Goal: Task Accomplishment & Management: Use online tool/utility

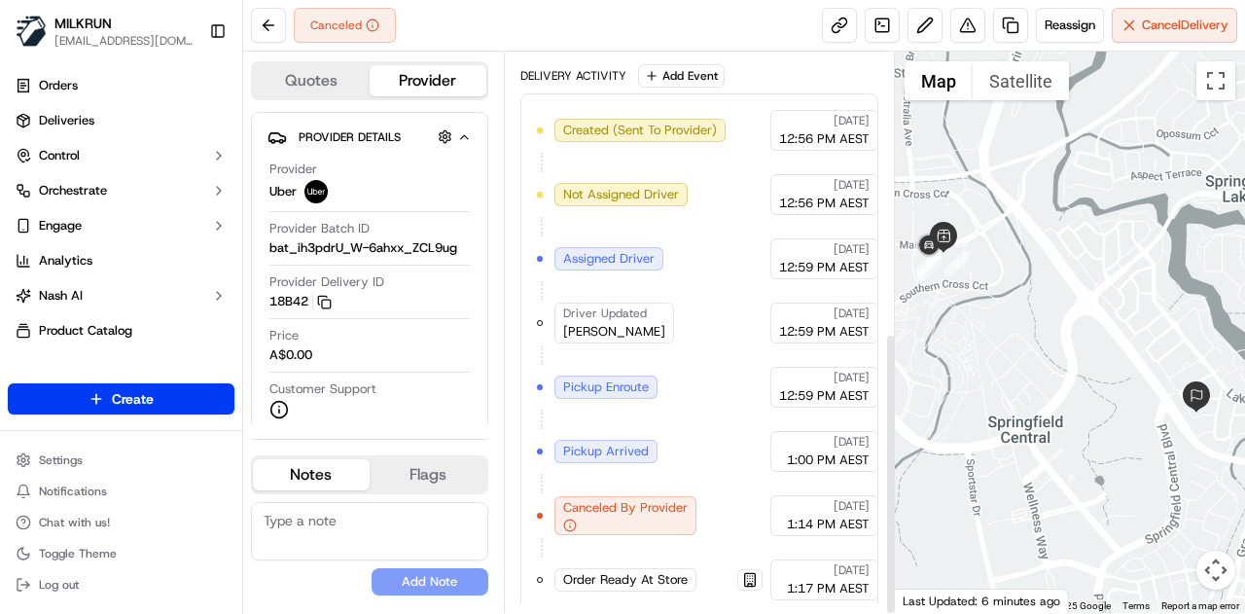
scroll to position [555, 0]
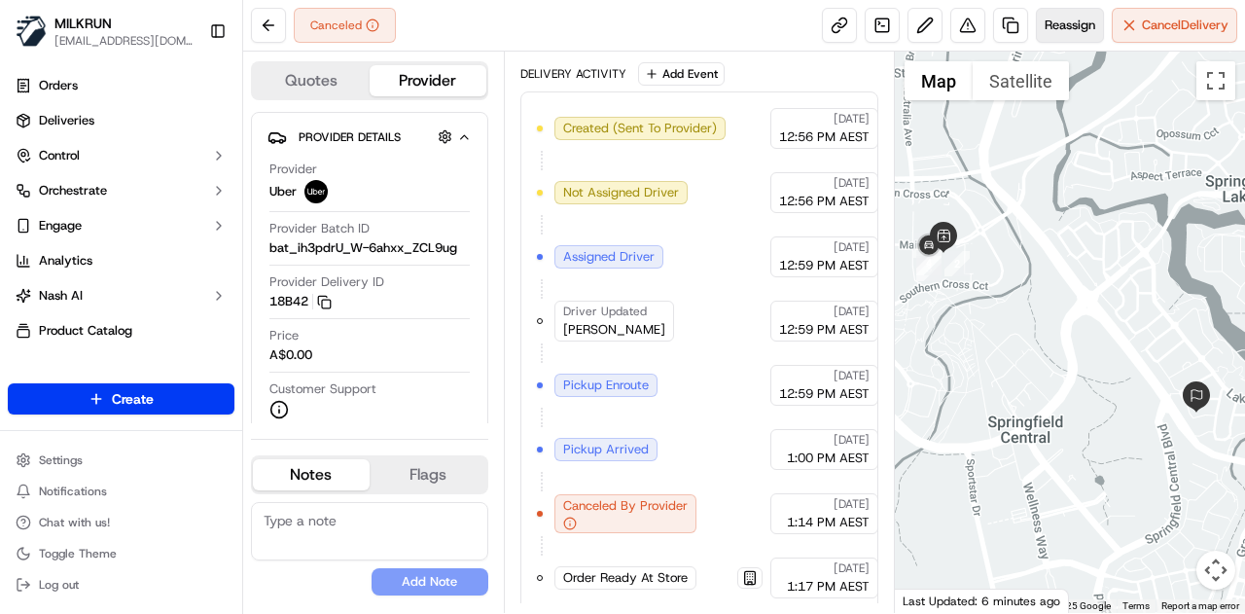
click at [1066, 26] on span "Reassign" at bounding box center [1069, 26] width 51 height 18
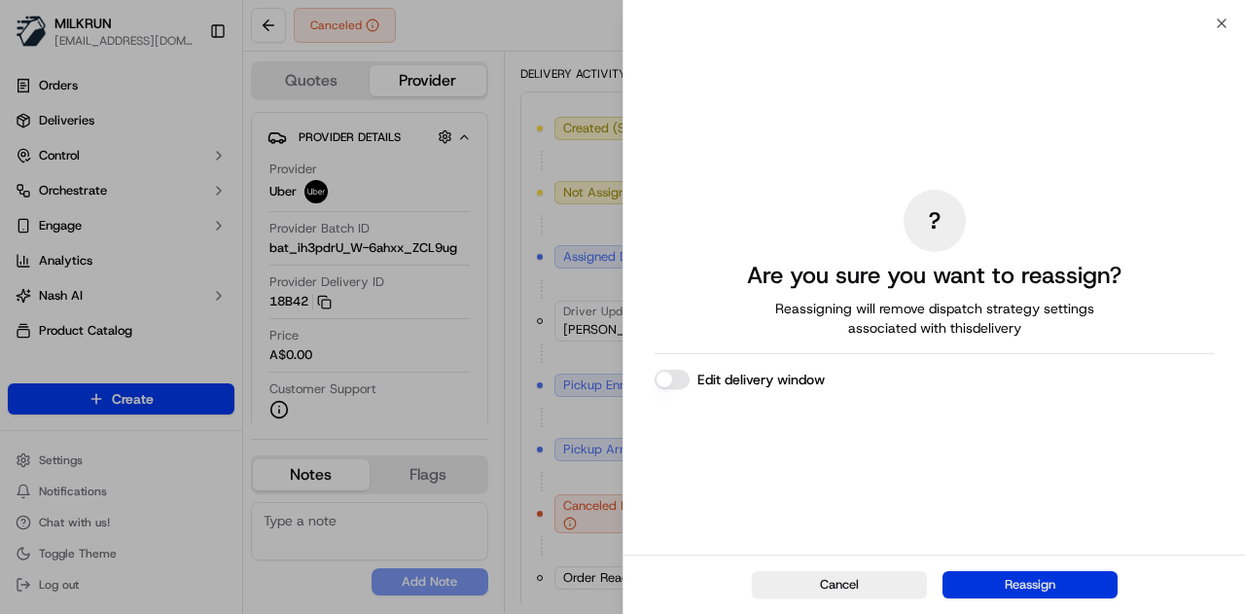
click at [998, 575] on button "Reassign" at bounding box center [1029, 584] width 175 height 27
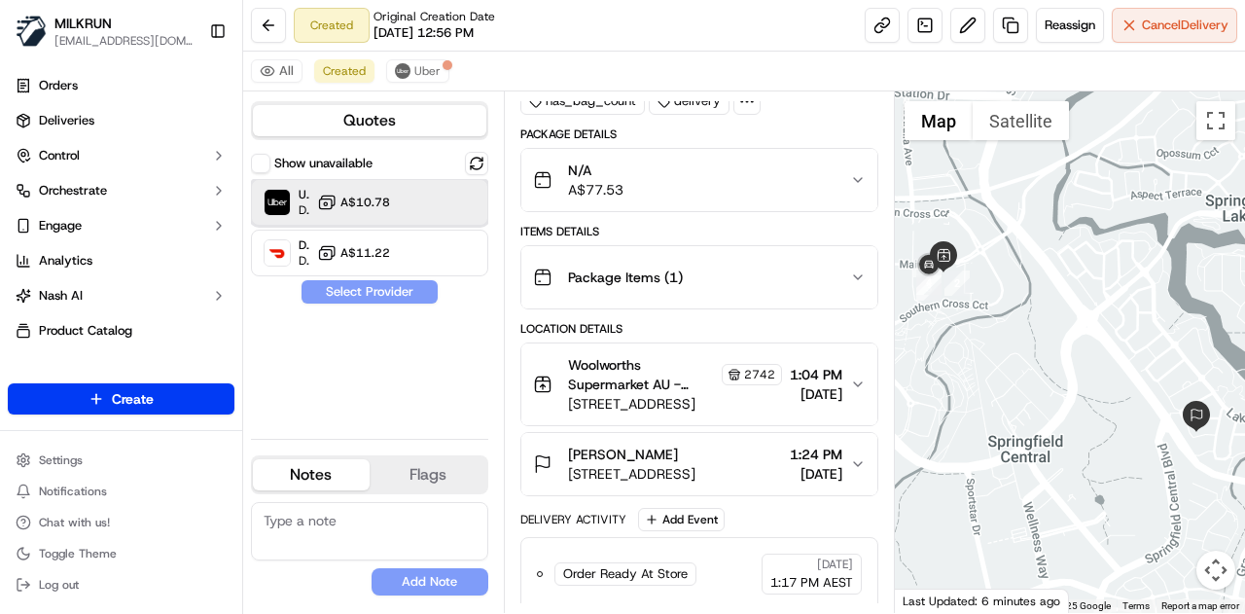
click at [404, 207] on div "Uber Dropoff ETA 31 minutes A$10.78" at bounding box center [369, 202] width 237 height 47
click at [370, 290] on button "Assign Provider" at bounding box center [369, 291] width 138 height 23
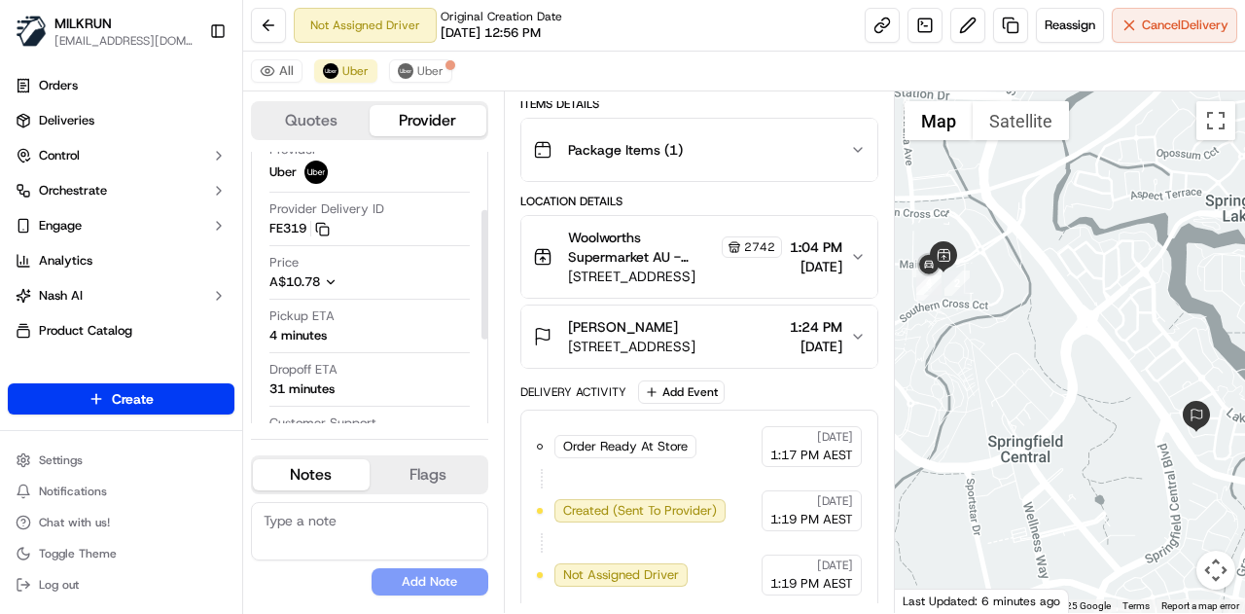
scroll to position [123, 0]
click at [721, 539] on div "Order Ready At Store MILKRUN [DATE] 1:17 PM AEST Created (Sent To Provider) Ube…" at bounding box center [699, 510] width 325 height 169
click at [412, 71] on button "Uber" at bounding box center [420, 70] width 63 height 23
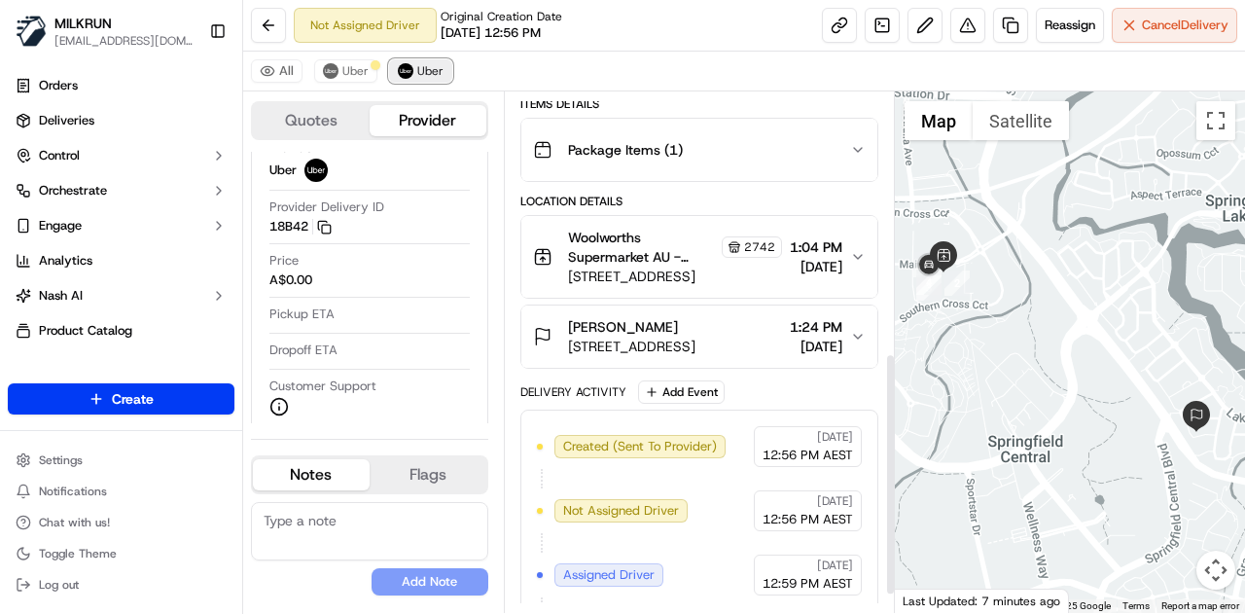
scroll to position [555, 0]
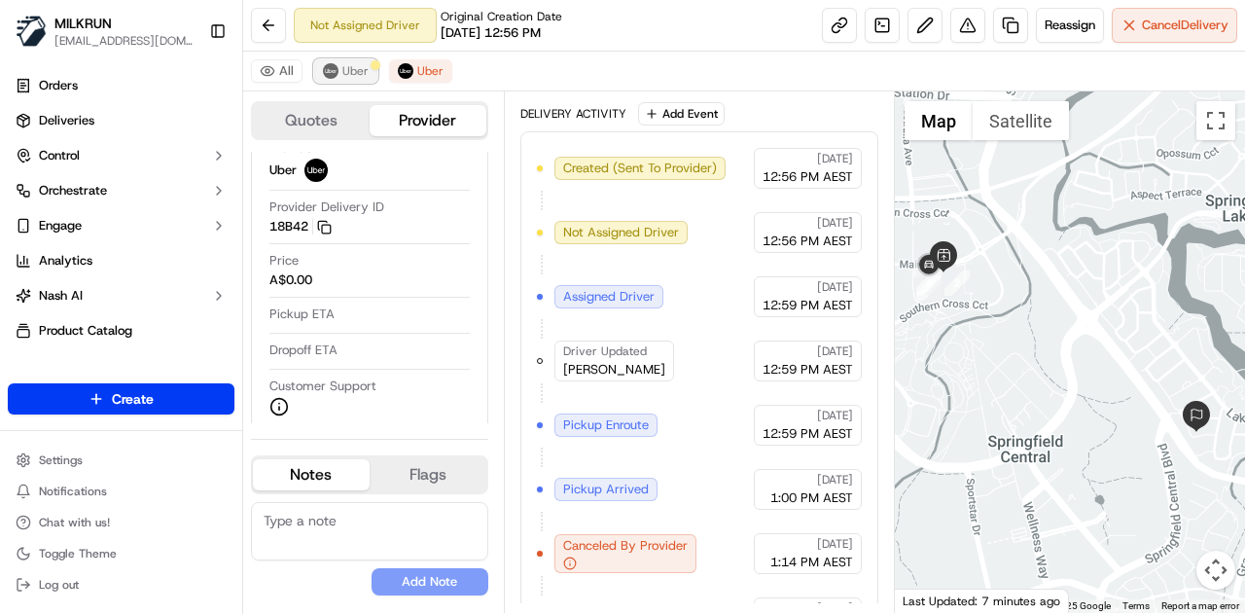
click at [343, 75] on span "Uber" at bounding box center [355, 71] width 26 height 16
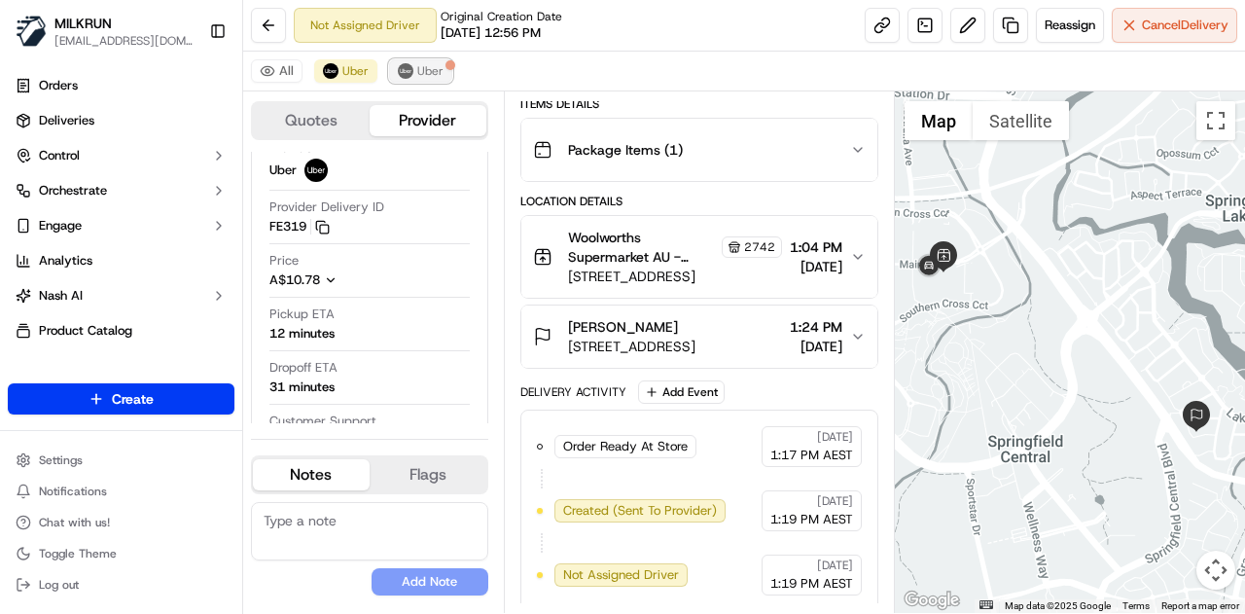
click at [422, 69] on span "Uber" at bounding box center [430, 71] width 26 height 16
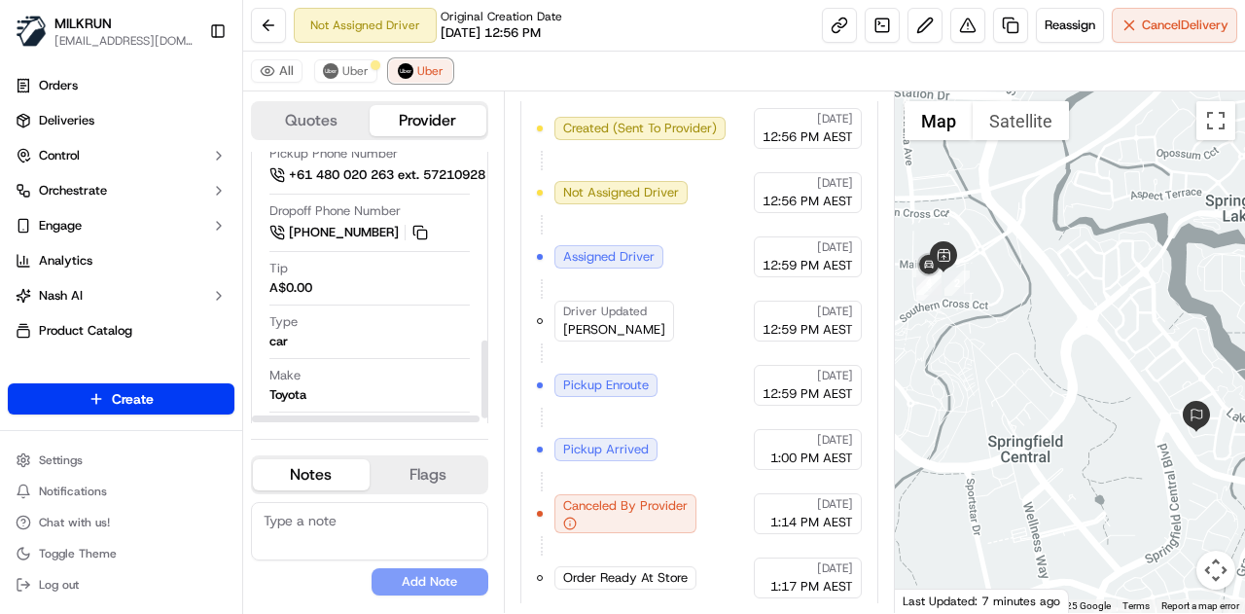
scroll to position [677, 0]
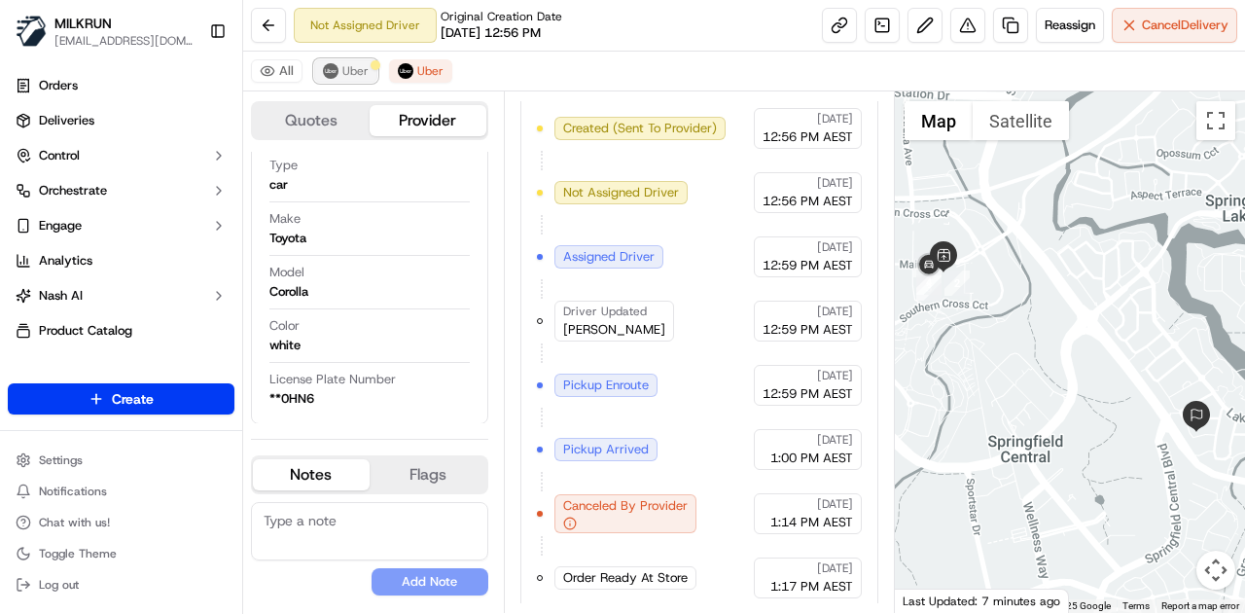
click at [342, 75] on span "Uber" at bounding box center [355, 71] width 26 height 16
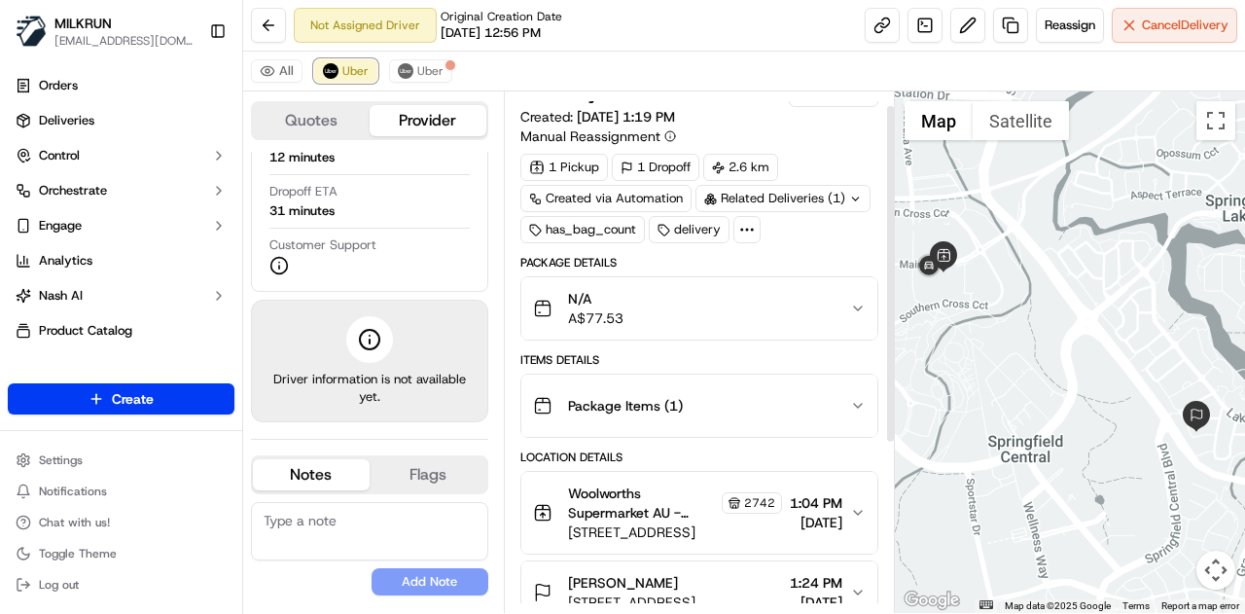
scroll to position [0, 0]
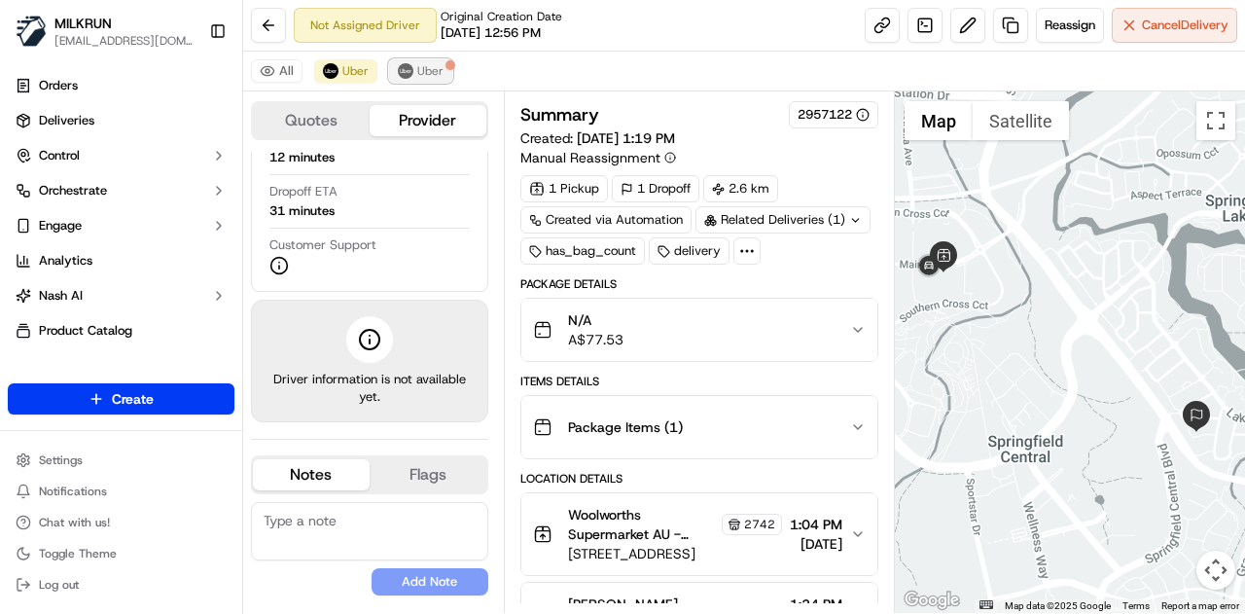
click at [422, 67] on span "Uber" at bounding box center [430, 71] width 26 height 16
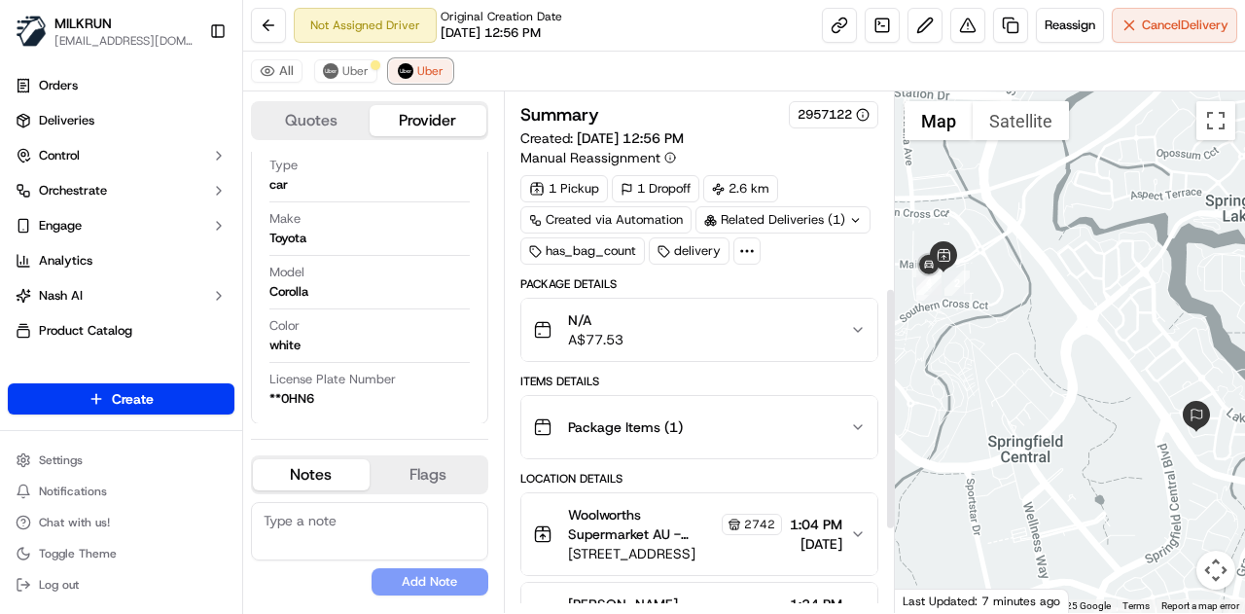
scroll to position [595, 0]
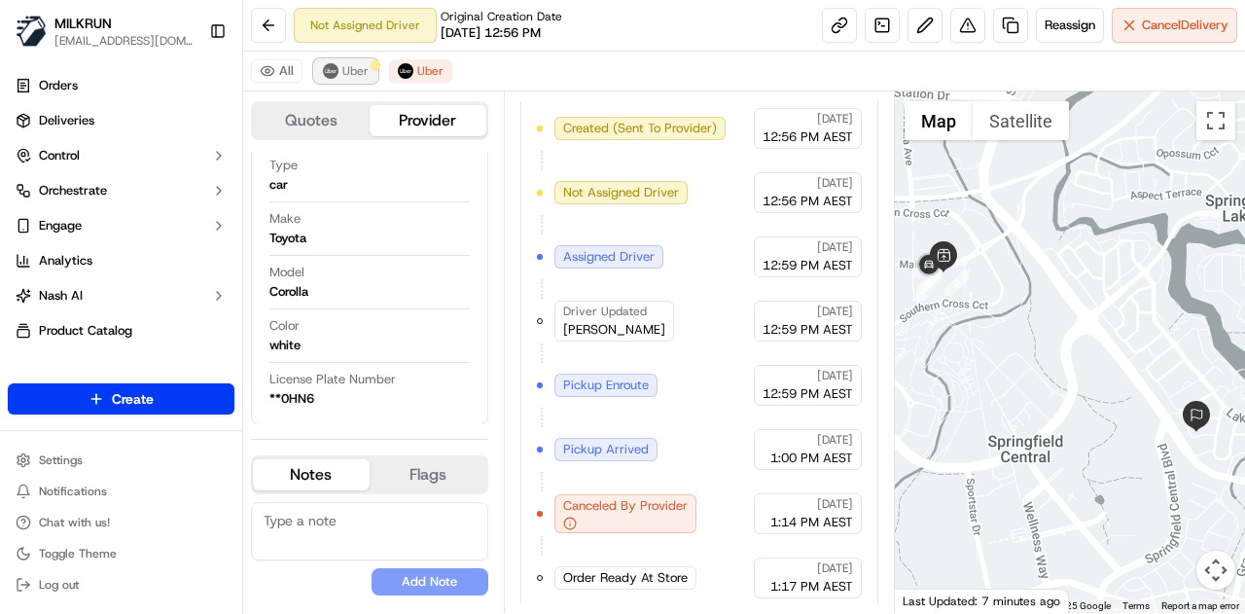
click at [333, 73] on img at bounding box center [331, 71] width 16 height 16
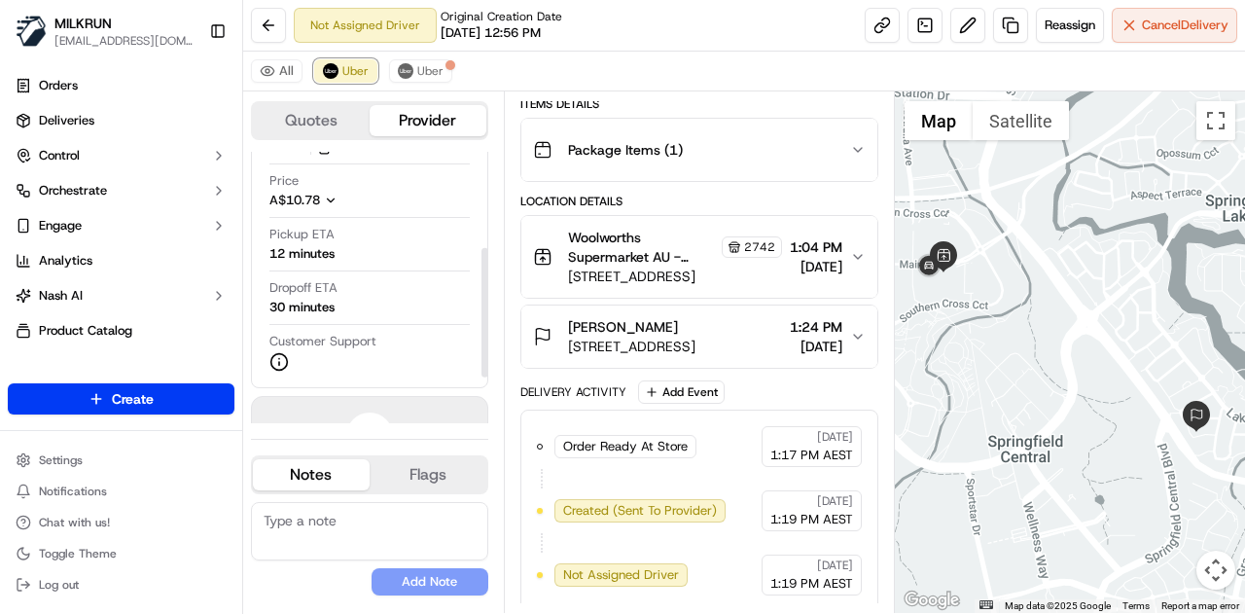
scroll to position [201, 0]
click at [887, 23] on link at bounding box center [881, 25] width 35 height 35
click at [430, 66] on span "Uber" at bounding box center [430, 71] width 26 height 16
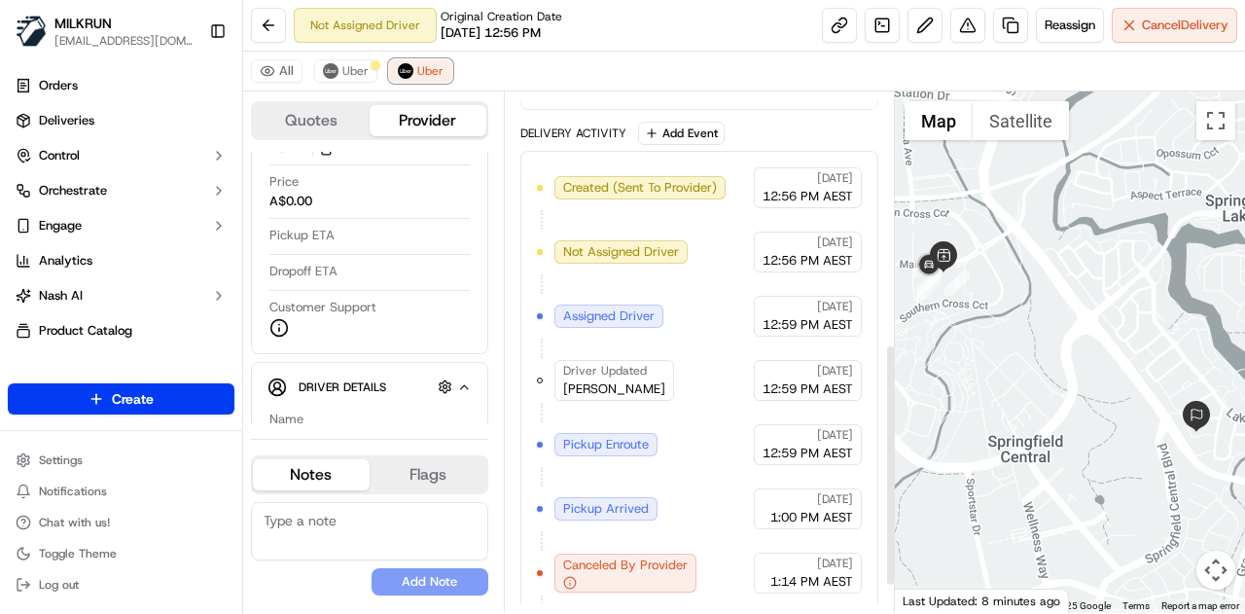
scroll to position [595, 0]
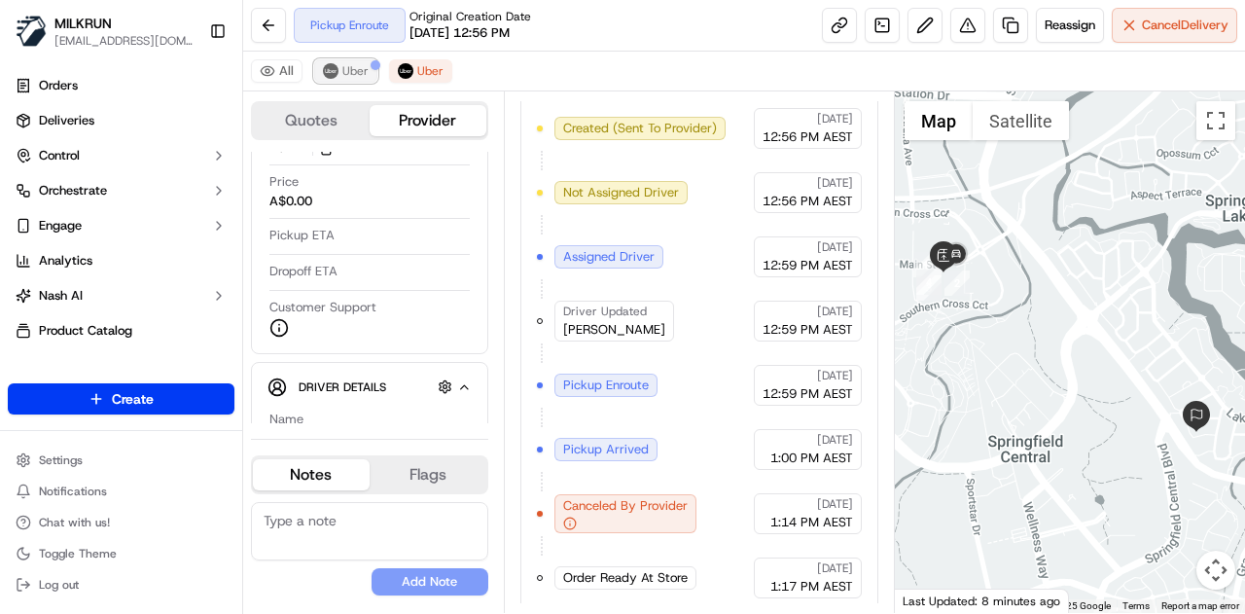
click at [358, 71] on span "Uber" at bounding box center [355, 71] width 26 height 16
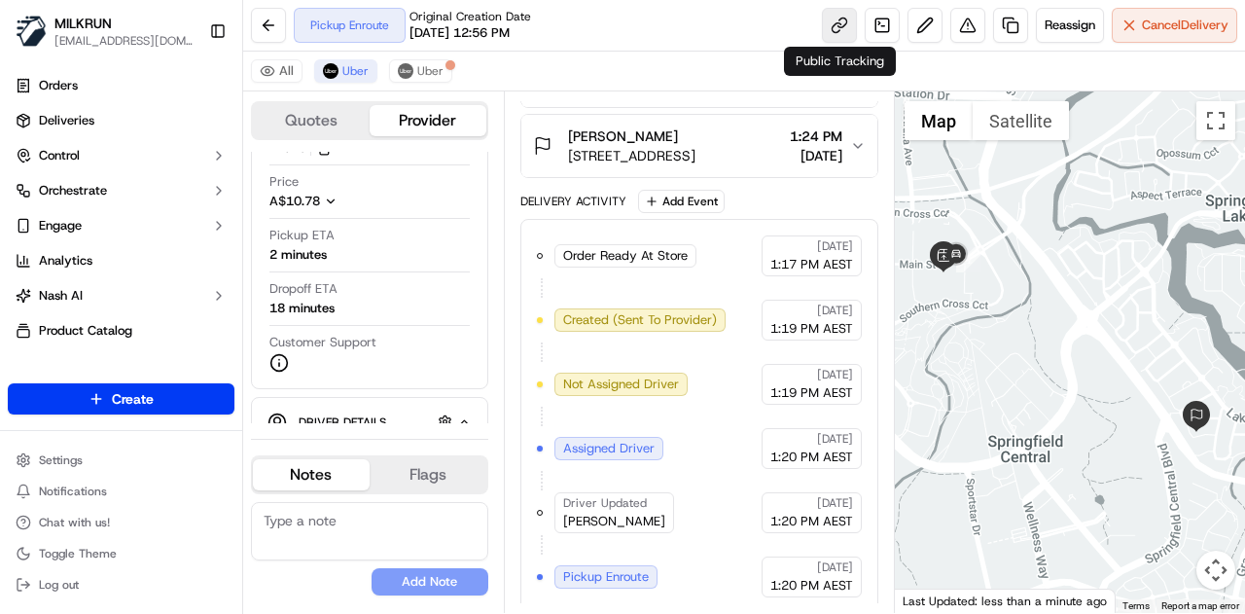
click at [836, 19] on link at bounding box center [839, 25] width 35 height 35
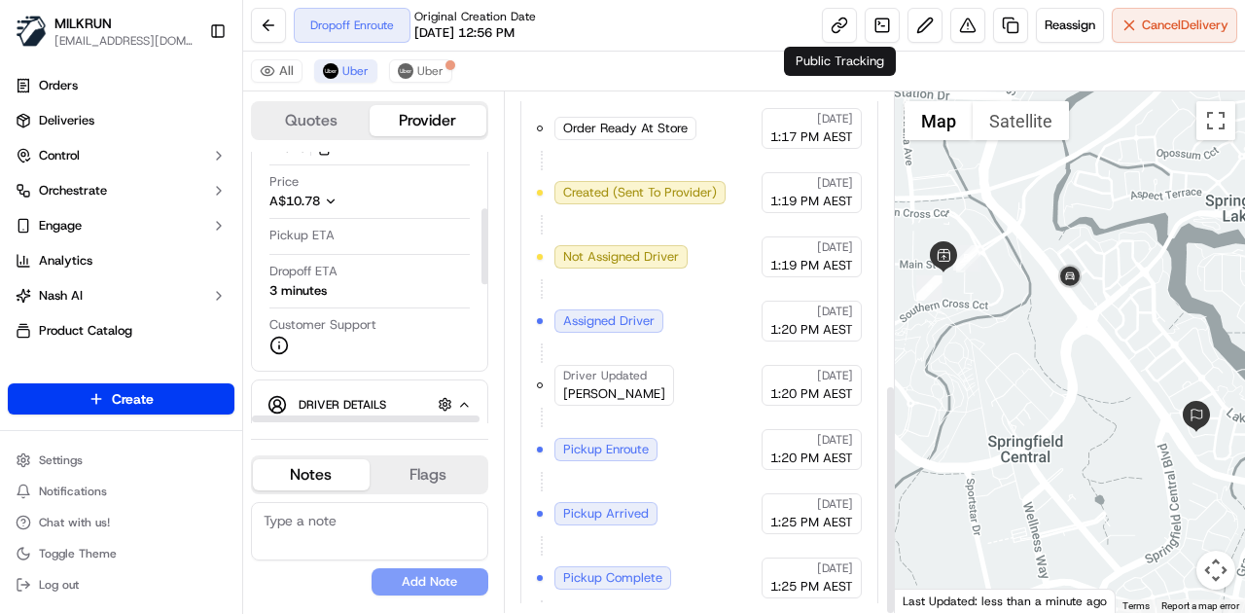
scroll to position [658, 0]
